Goal: Transaction & Acquisition: Purchase product/service

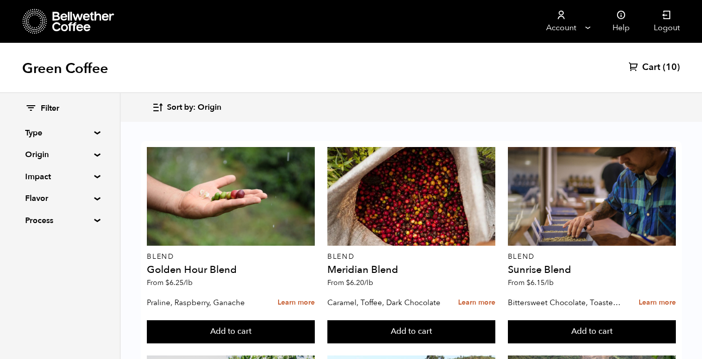
click at [654, 67] on span "Cart" at bounding box center [651, 67] width 18 height 12
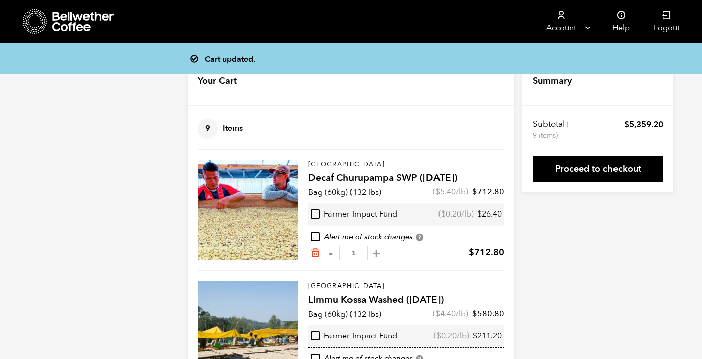
click at [579, 186] on div "Subtotal (9 items) $ 5,359.20 Shipment Shipping to : Decaf Churupampa SWP ([DAT…" at bounding box center [598, 150] width 151 height 83
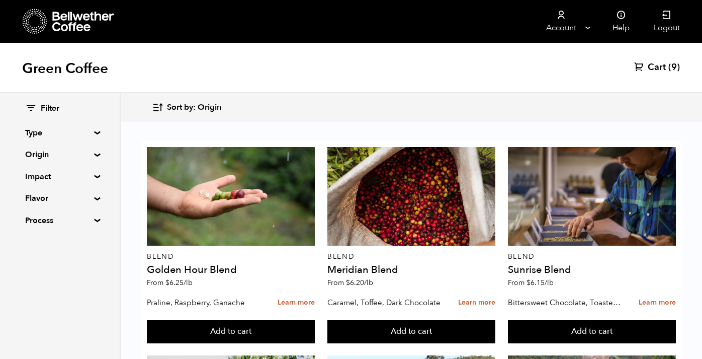
click at [93, 130] on summary "Type" at bounding box center [59, 133] width 69 height 12
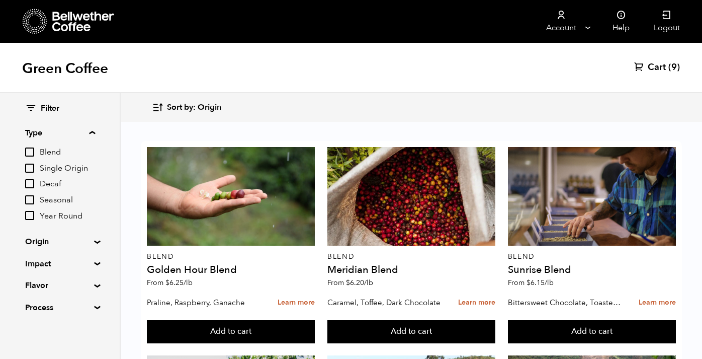
click at [95, 305] on summary "Process" at bounding box center [59, 307] width 69 height 12
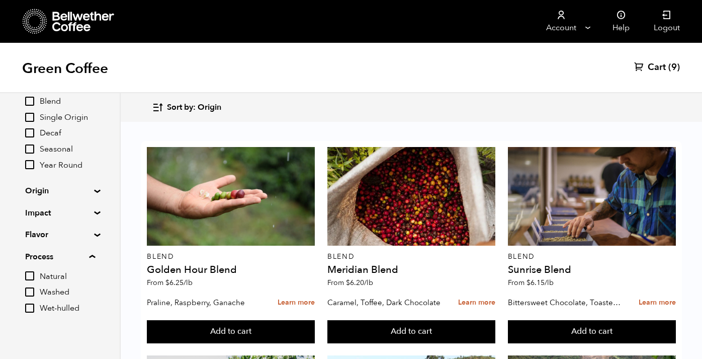
scroll to position [190, 0]
click at [95, 253] on summary "Process" at bounding box center [60, 256] width 70 height 12
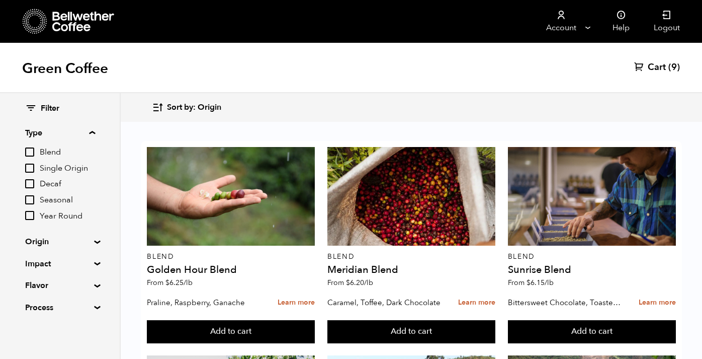
click at [95, 131] on summary "Type" at bounding box center [60, 133] width 70 height 12
